Goal: Task Accomplishment & Management: Manage account settings

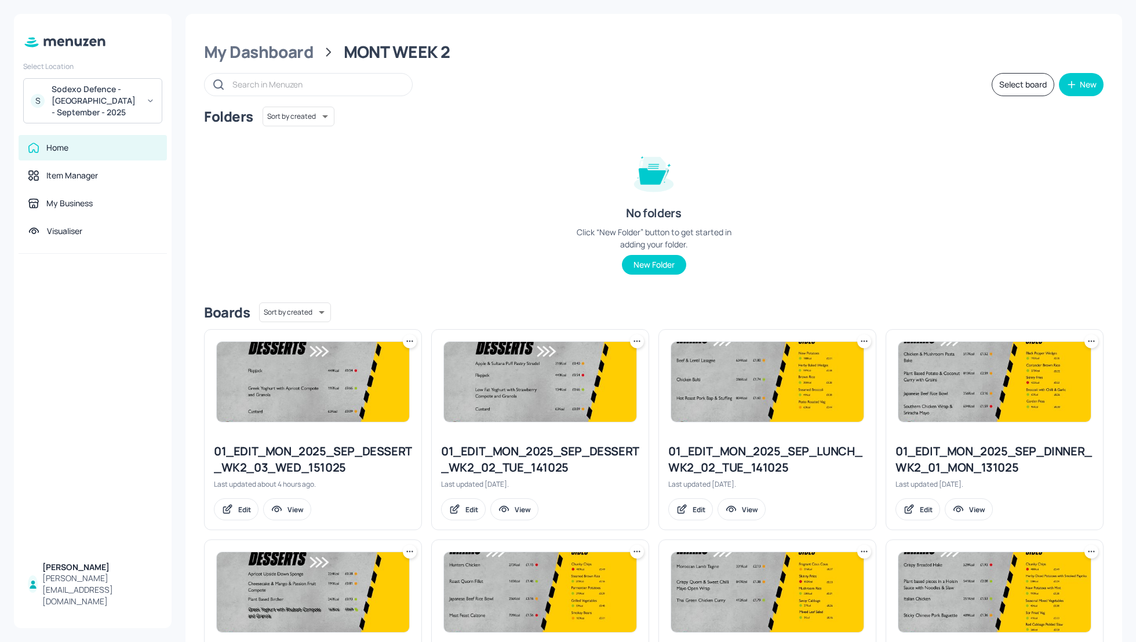
click at [447, 194] on div "Folders Sort by created id ​ No folders Click “New Folder” button to get starte…" at bounding box center [654, 200] width 900 height 187
click at [872, 210] on div "Folders Sort by created id ​ No folders Click “New Folder” button to get starte…" at bounding box center [654, 200] width 900 height 187
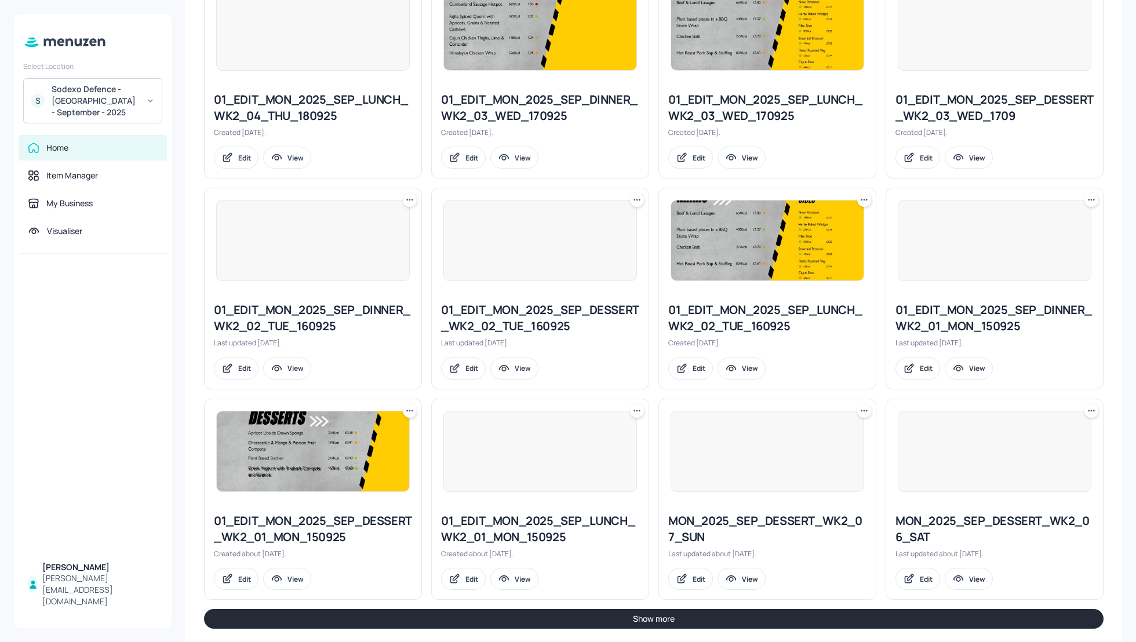
scroll to position [994, 0]
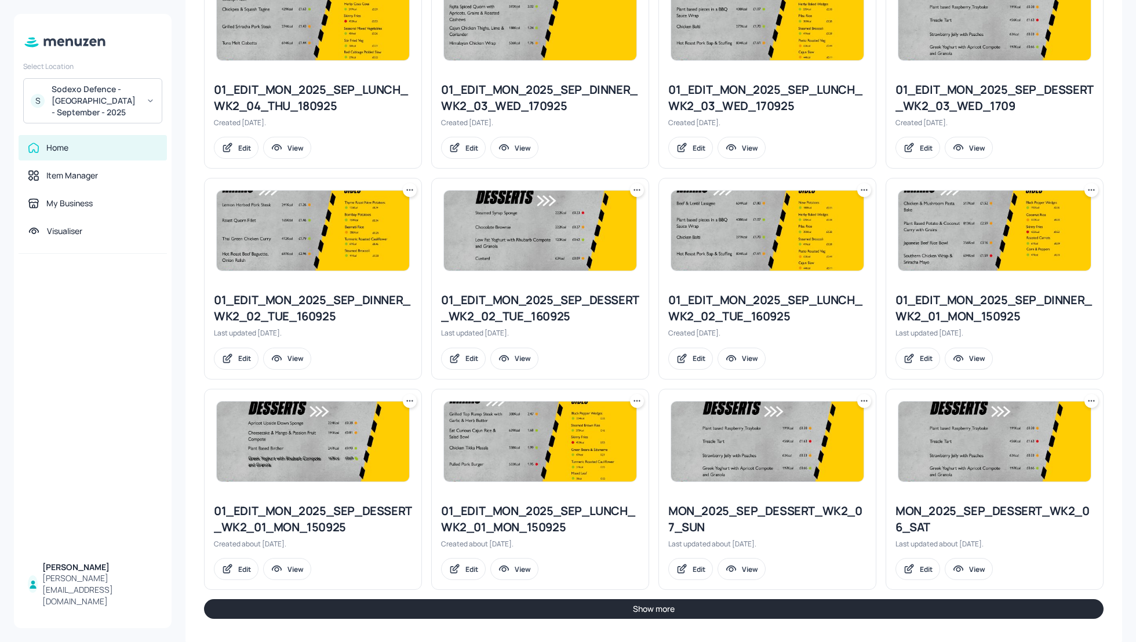
click at [725, 603] on button "Show more" at bounding box center [654, 610] width 900 height 20
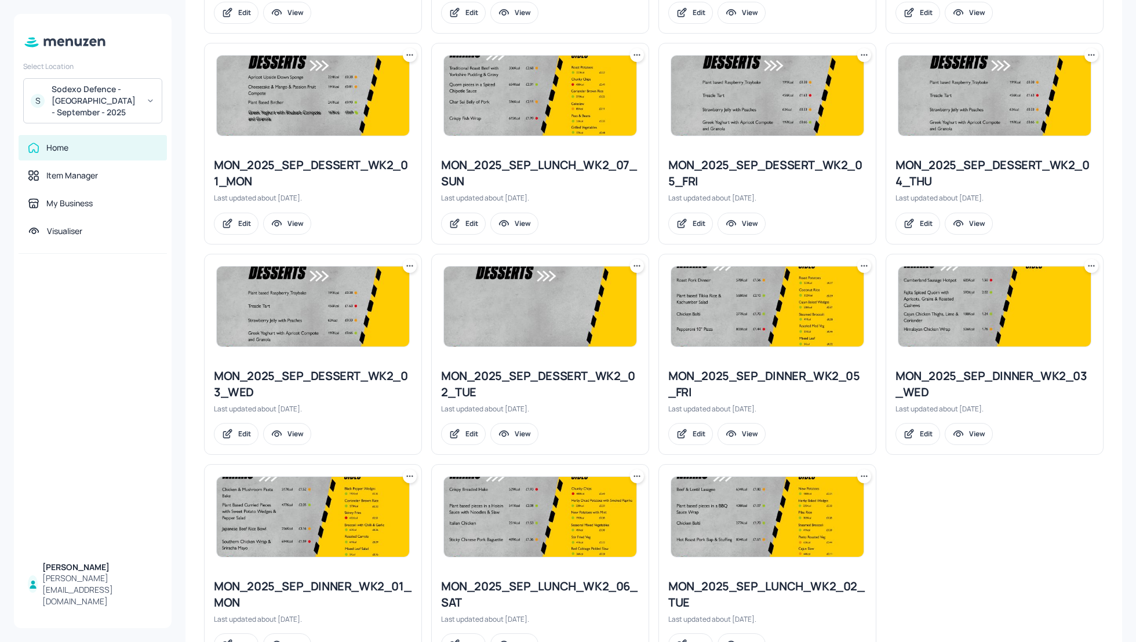
scroll to position [2014, 0]
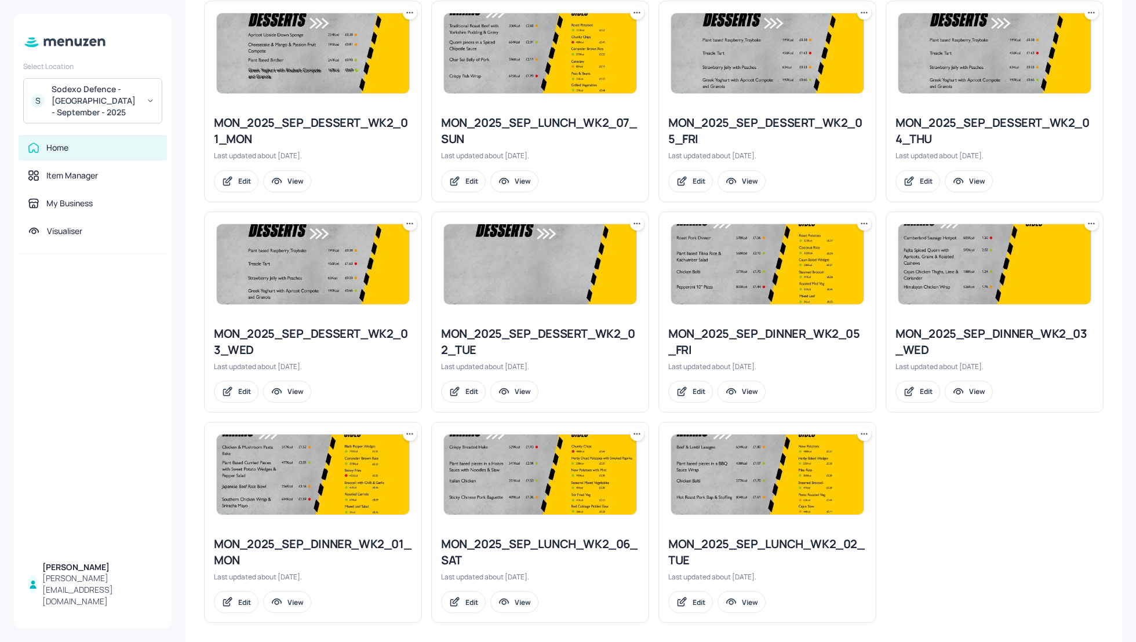
click at [1087, 218] on icon at bounding box center [1092, 224] width 12 height 12
click at [1044, 257] on p "Duplicate" at bounding box center [1030, 259] width 31 height 10
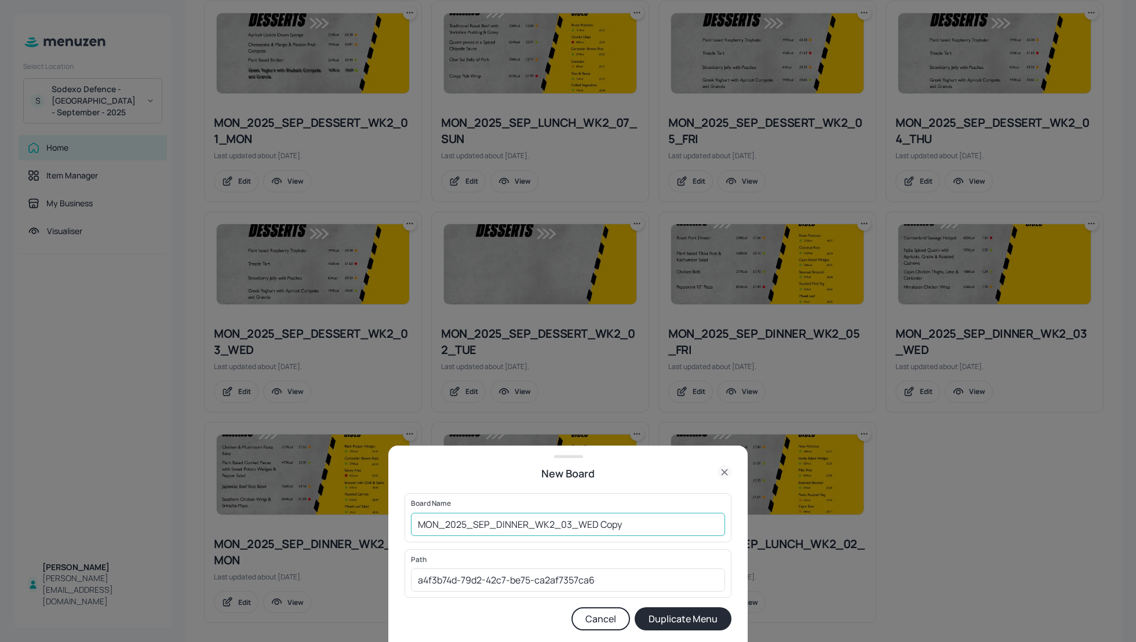
click at [418, 521] on input "MON_2025_SEP_DINNER_WK2_03_WED Copy" at bounding box center [568, 524] width 314 height 23
click at [682, 520] on input "01_EDIT_MON_2025_SEP_DINNER_WK2_03_WED Copy" at bounding box center [568, 524] width 314 height 23
type input "01_EDIT_MON_2025_SEP_DINNER_WK2_03_WED_151025"
click at [691, 624] on button "Duplicate Menu" at bounding box center [683, 619] width 97 height 23
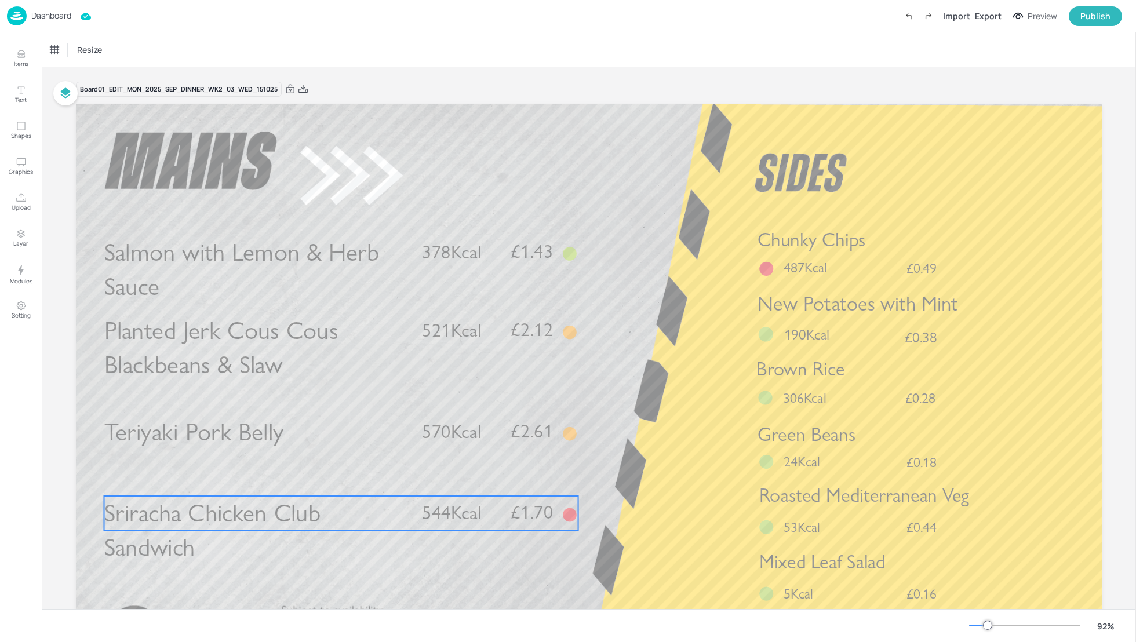
click at [361, 519] on p "Sriracha Chicken Club Sandwich" at bounding box center [256, 530] width 304 height 69
click at [128, 62] on div "Sriracha Chicken Club Sandwich Icons Resize" at bounding box center [589, 49] width 1095 height 34
click at [115, 51] on div "Sriracha Chicken Club Sandwich" at bounding box center [98, 50] width 96 height 10
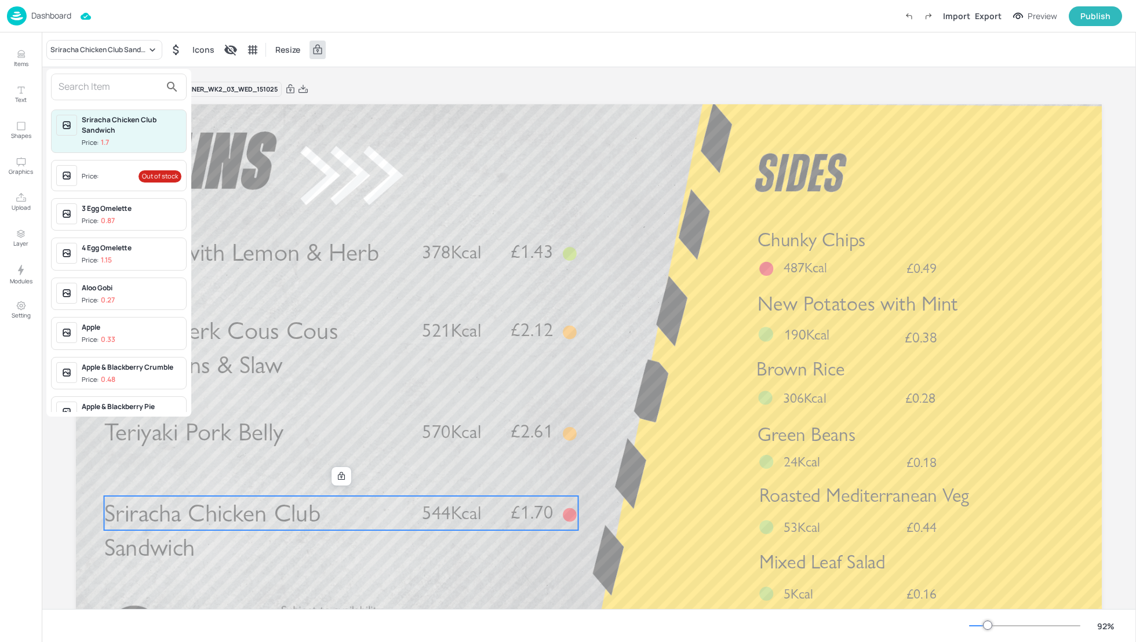
click at [99, 84] on input "text" at bounding box center [110, 87] width 102 height 19
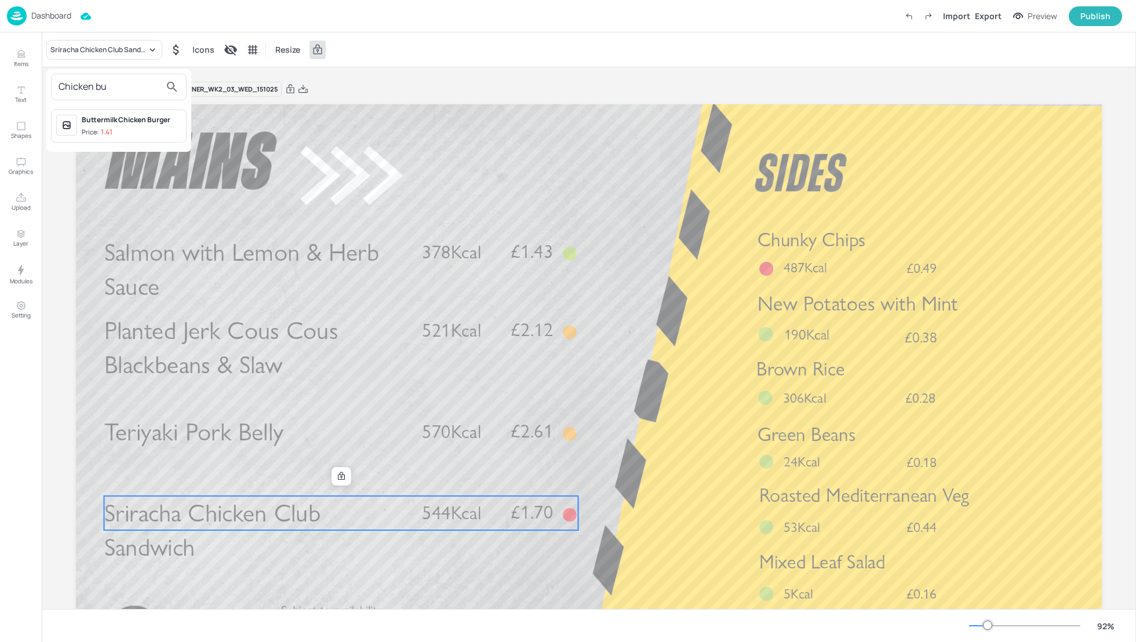
type input "Chicken bu"
click at [103, 125] on div "Buttermilk Chicken Burger Price: 1.41" at bounding box center [132, 126] width 100 height 23
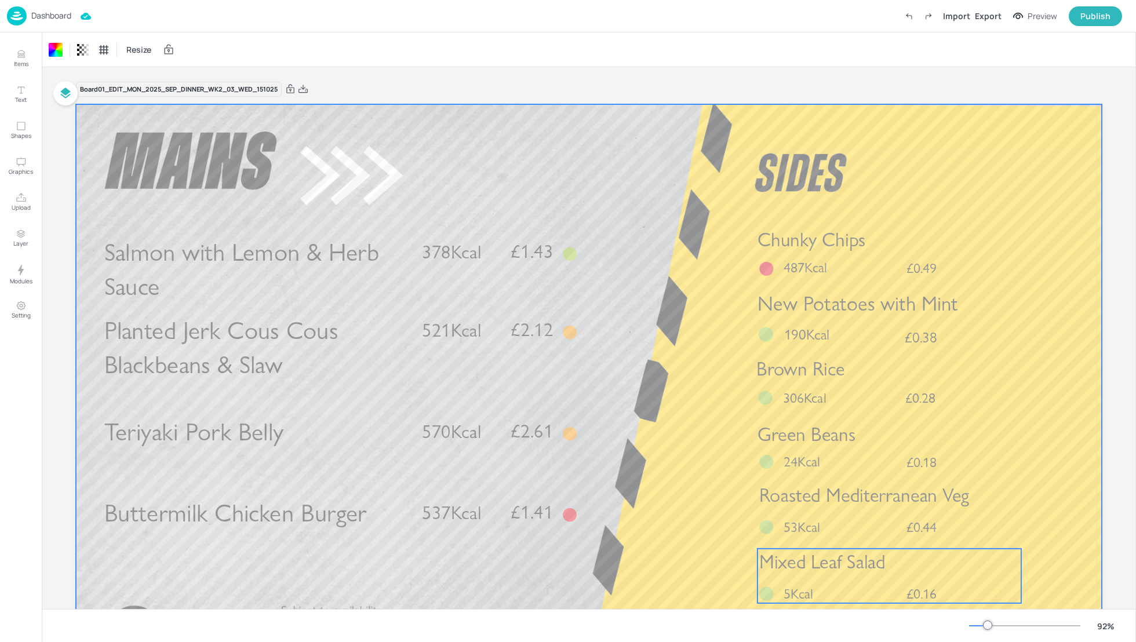
click at [873, 572] on span "Mixed Leaf Salad" at bounding box center [823, 562] width 126 height 23
click at [986, 15] on div "Export" at bounding box center [988, 16] width 27 height 12
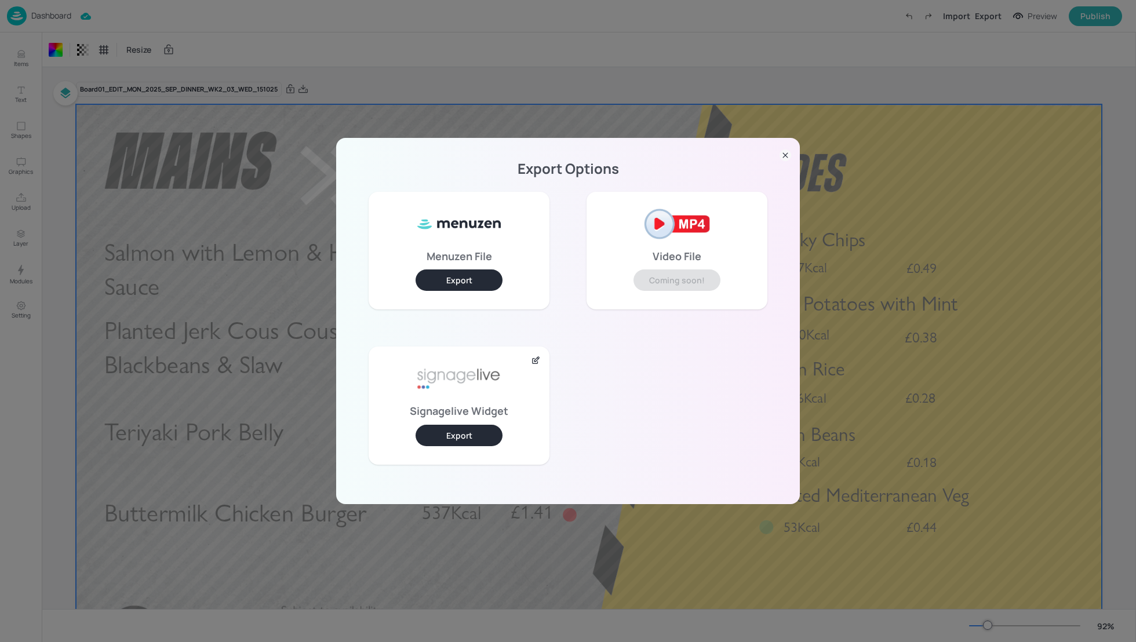
click at [474, 434] on button "Export" at bounding box center [459, 435] width 87 height 21
